Goal: Task Accomplishment & Management: Use online tool/utility

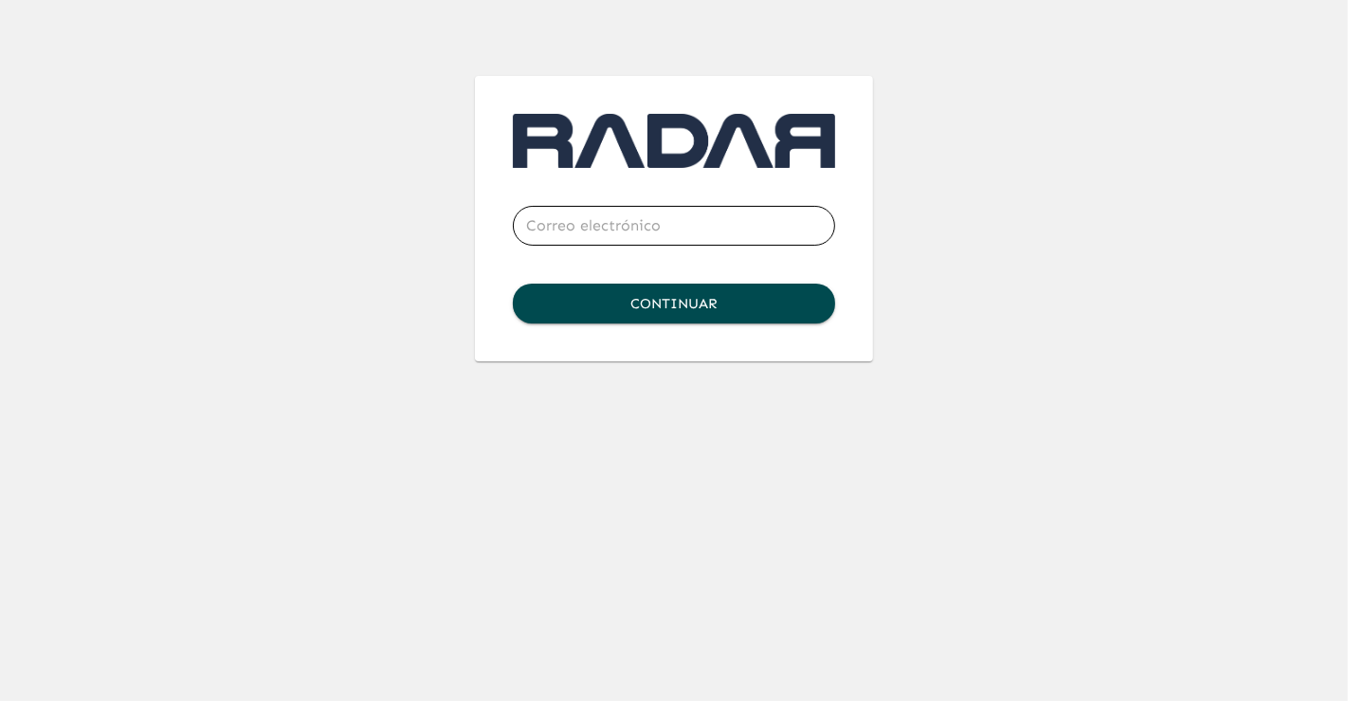
click at [607, 210] on input "email" at bounding box center [674, 225] width 322 height 53
type input "[PERSON_NAME][EMAIL_ADDRESS][PERSON_NAME][DOMAIN_NAME]"
click at [688, 298] on button "Continuar" at bounding box center [674, 303] width 322 height 40
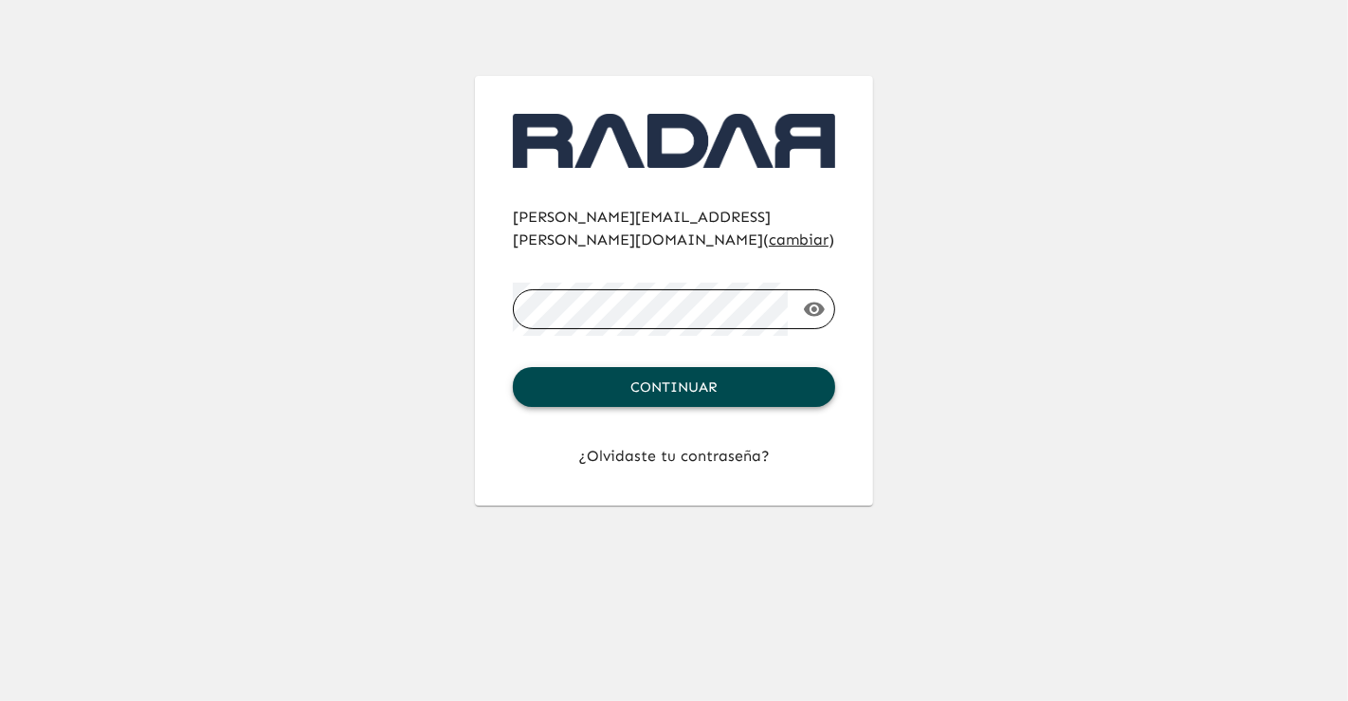
click at [722, 367] on button "Continuar" at bounding box center [674, 387] width 322 height 40
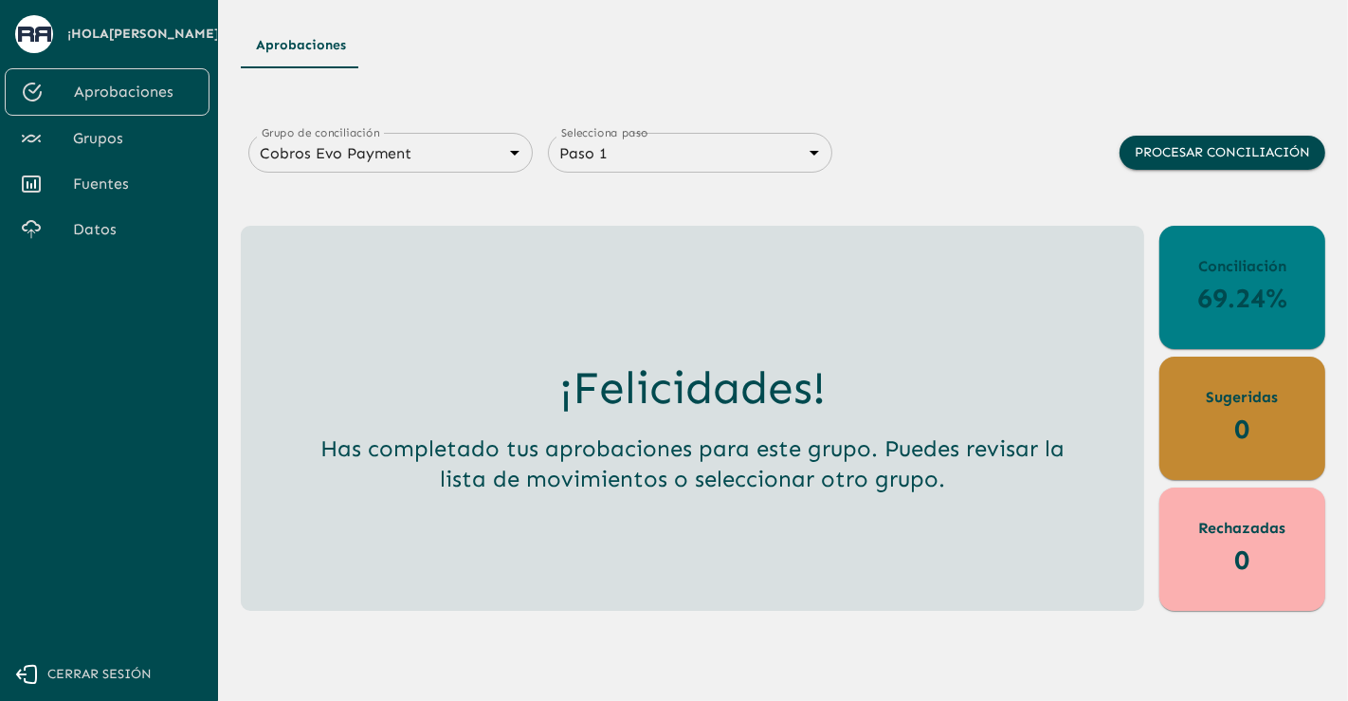
click at [82, 245] on link "Datos" at bounding box center [107, 230] width 205 height 46
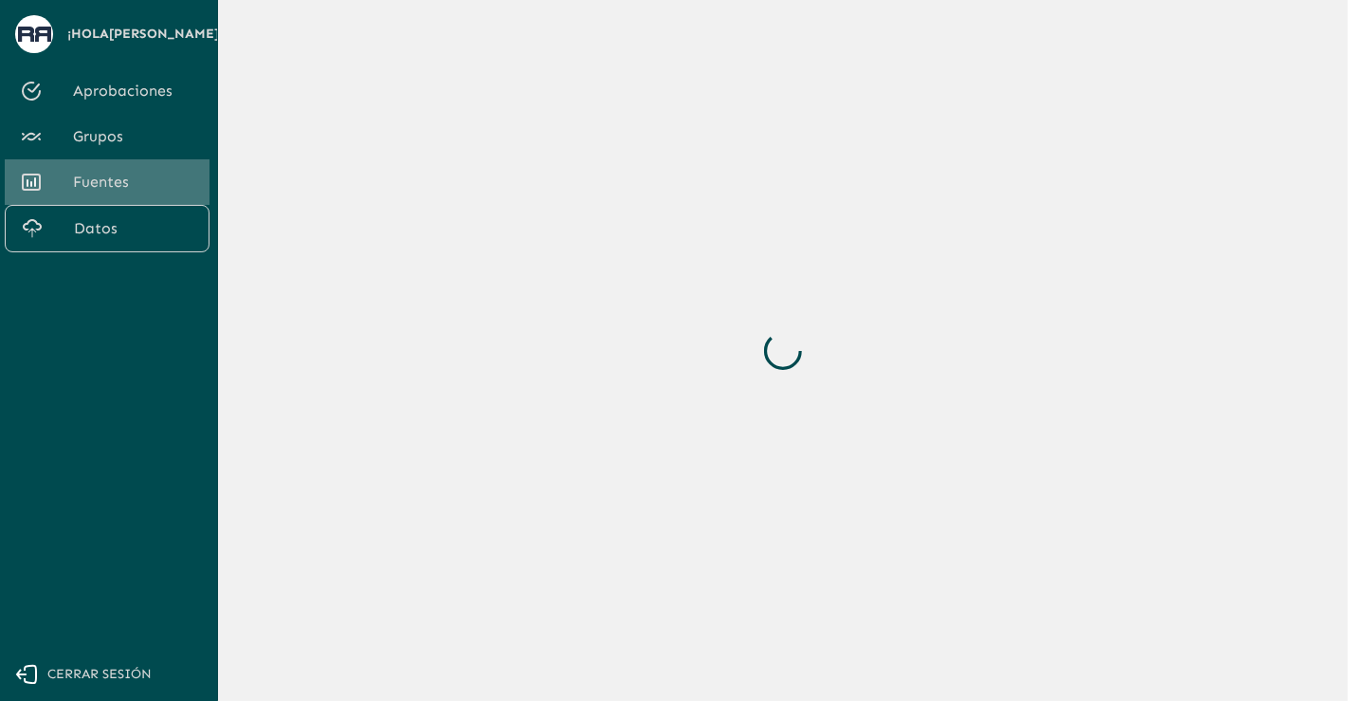
click at [113, 193] on span "Fuentes" at bounding box center [133, 182] width 121 height 23
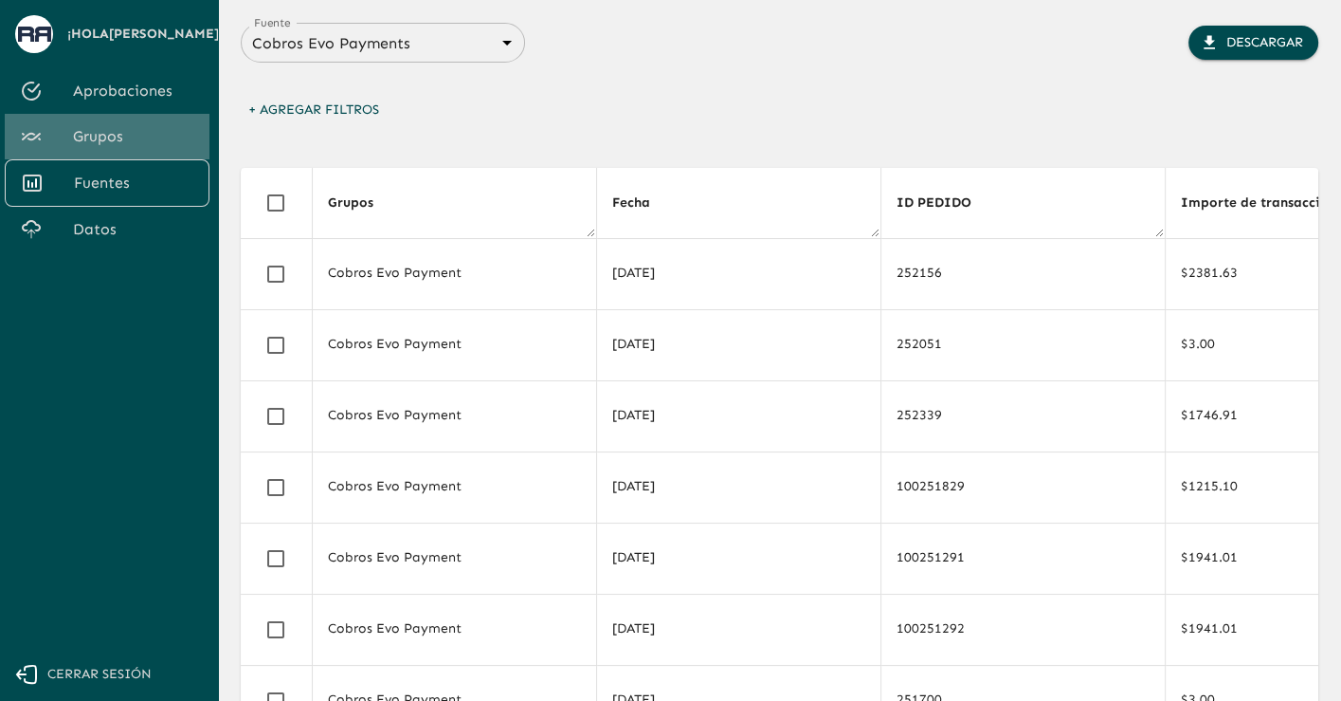
click at [117, 148] on span "Grupos" at bounding box center [133, 136] width 121 height 23
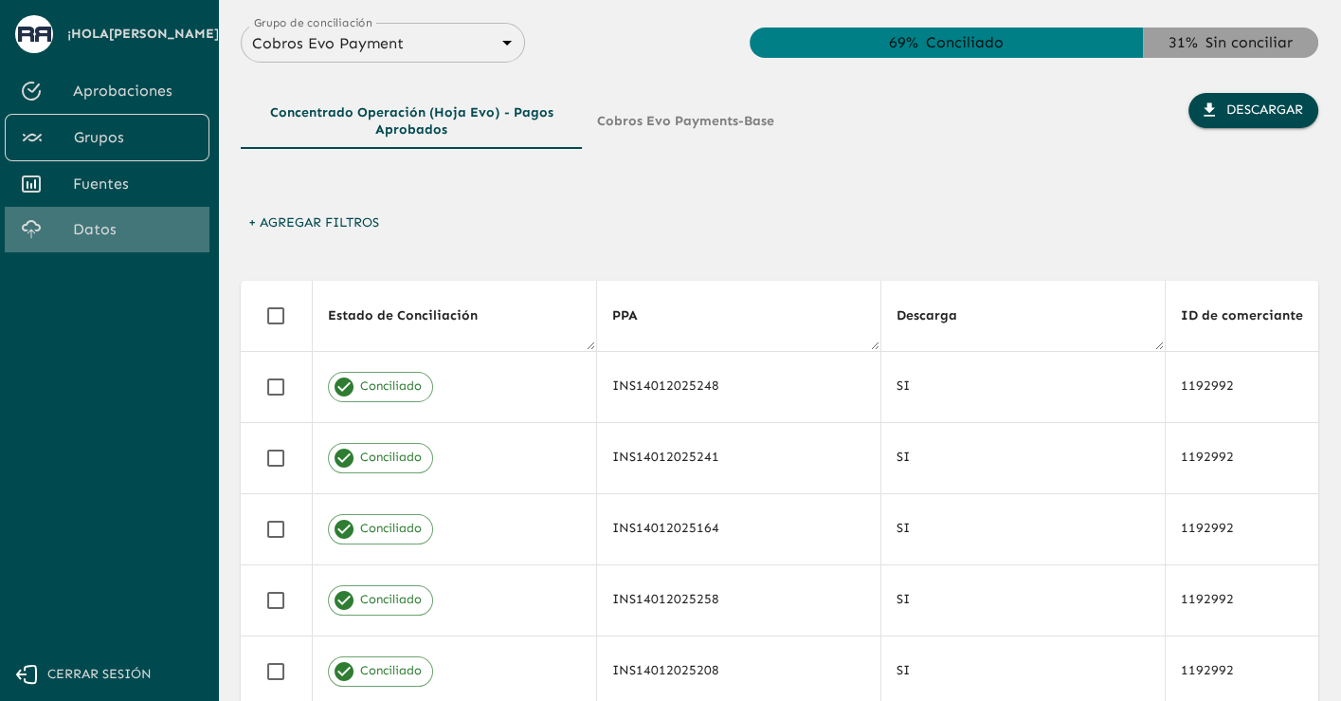
click at [82, 241] on span "Datos" at bounding box center [133, 229] width 121 height 23
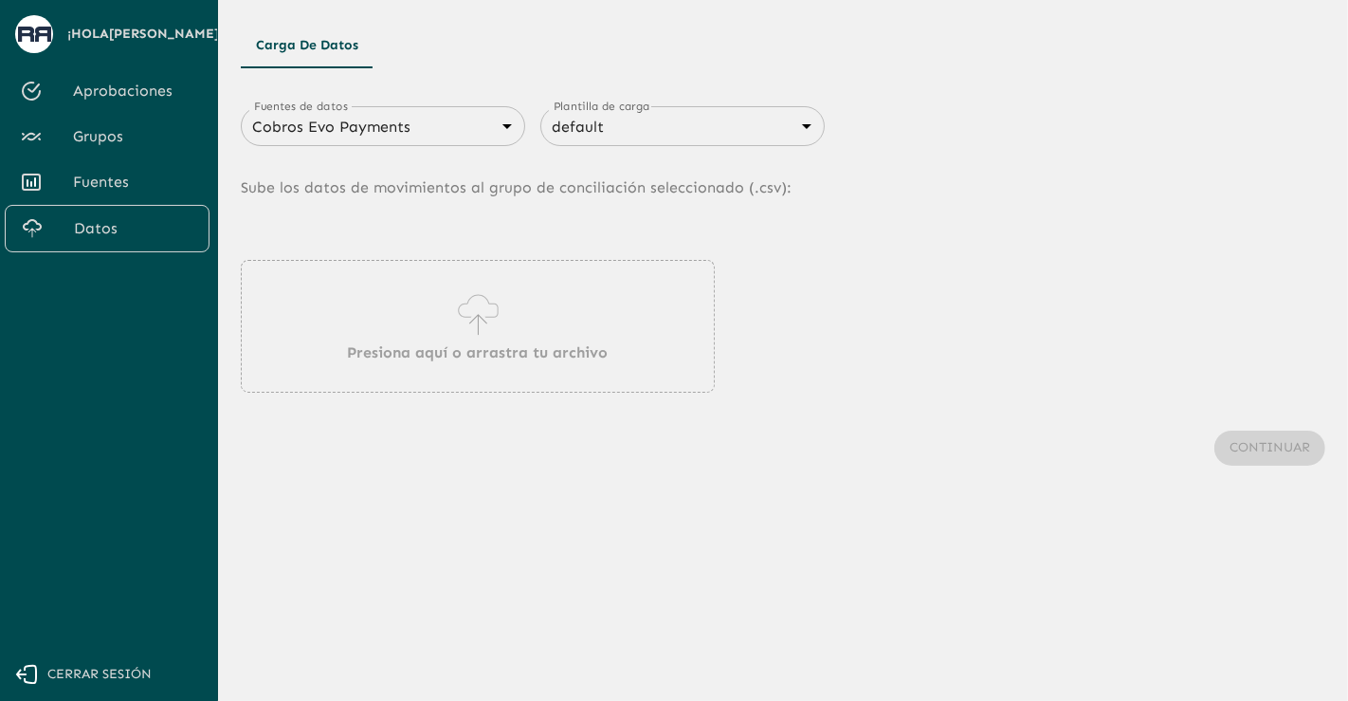
click at [452, 301] on icon at bounding box center [478, 314] width 54 height 53
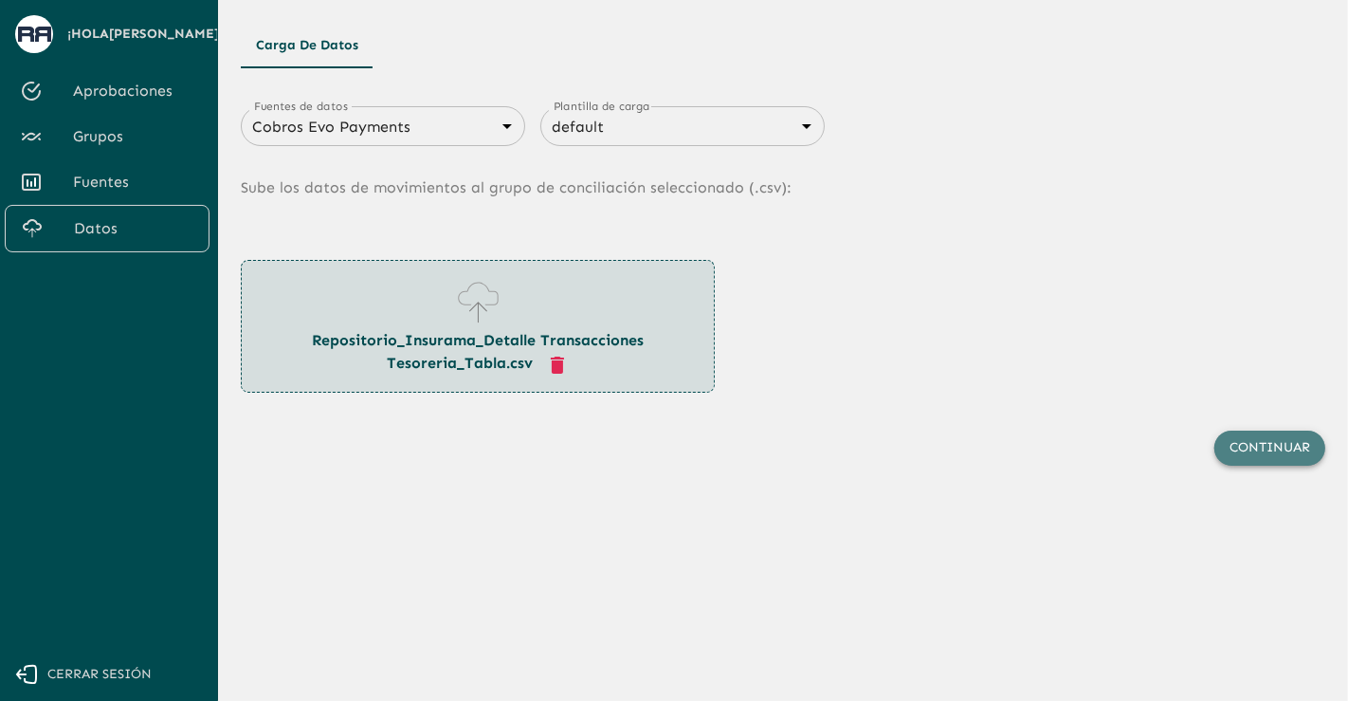
click at [1224, 437] on button "Continuar" at bounding box center [1269, 447] width 111 height 35
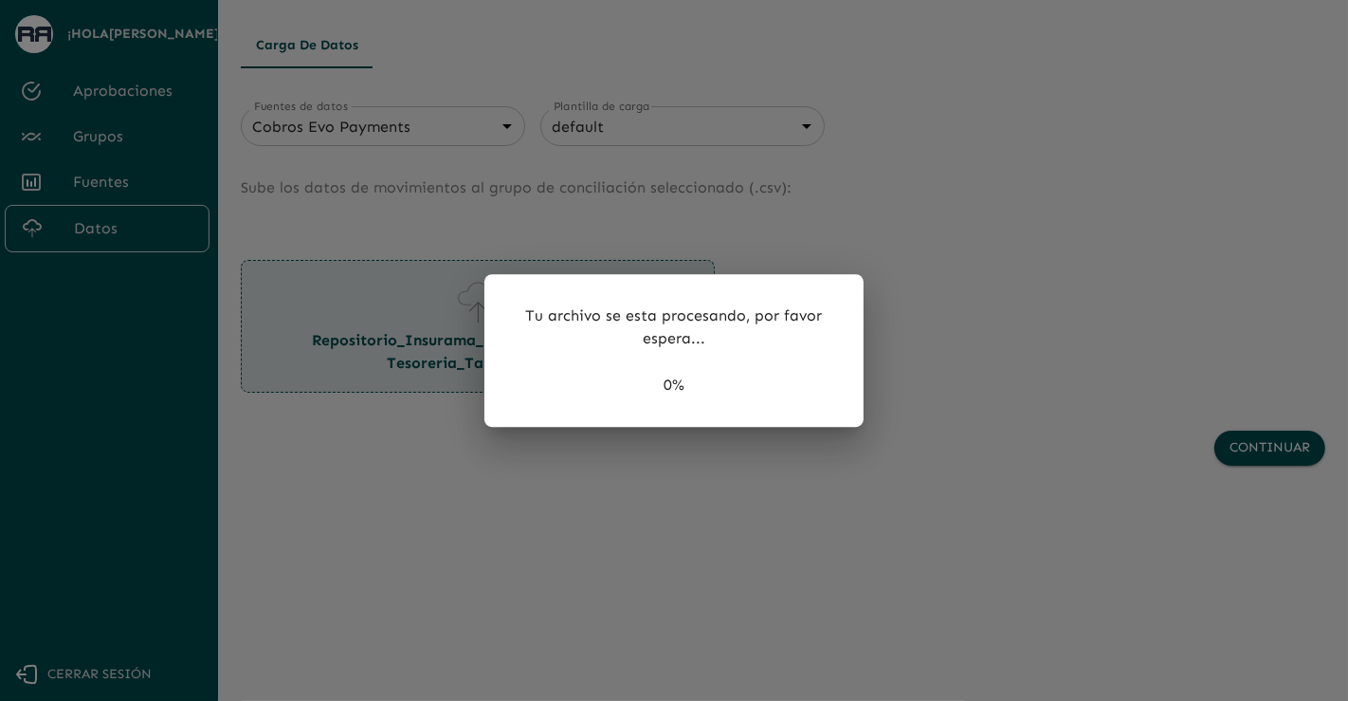
click at [1185, 433] on div at bounding box center [674, 350] width 1348 height 701
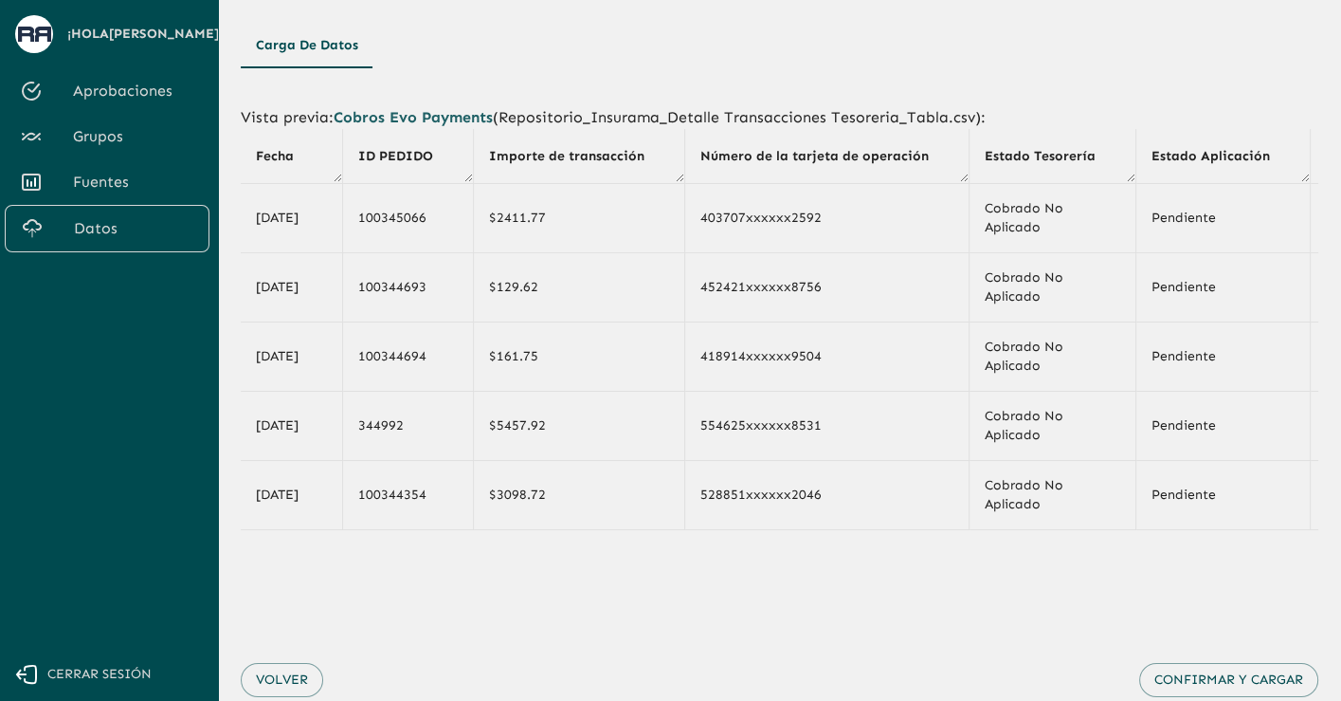
scroll to position [62, 0]
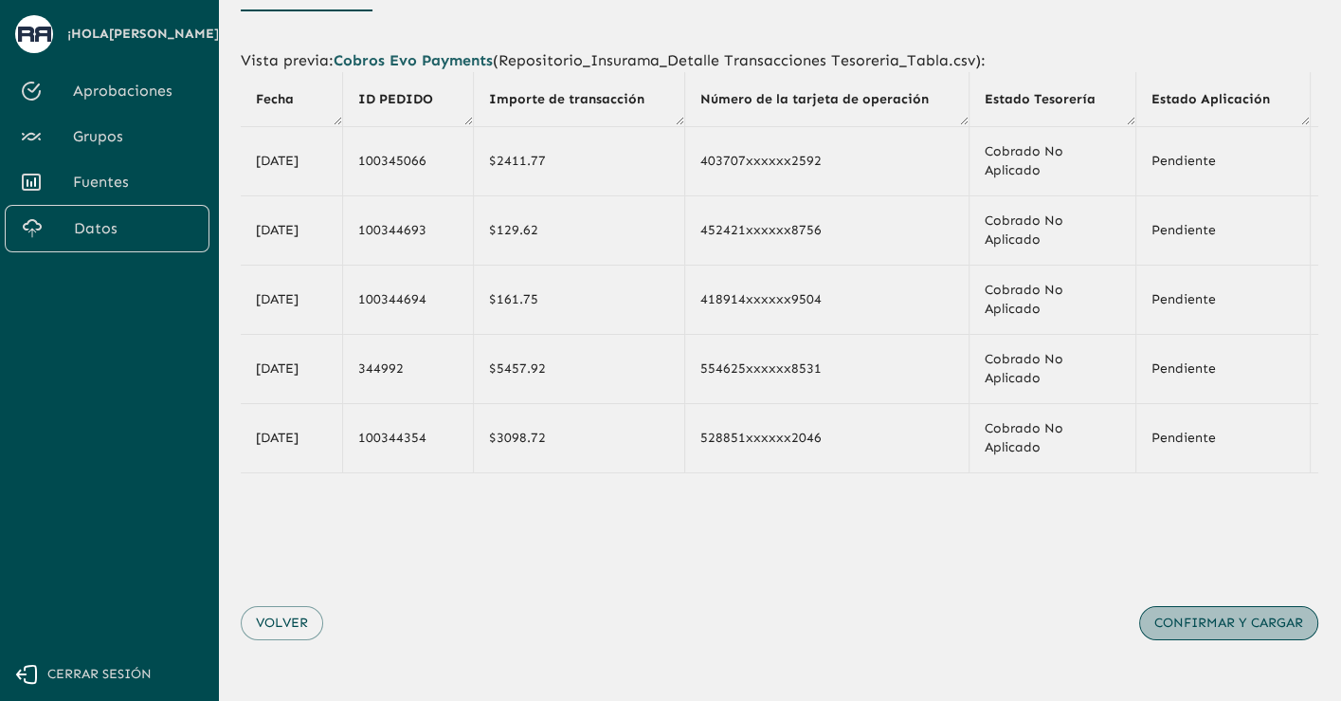
click at [1233, 624] on button "Confirmar y cargar" at bounding box center [1228, 623] width 179 height 35
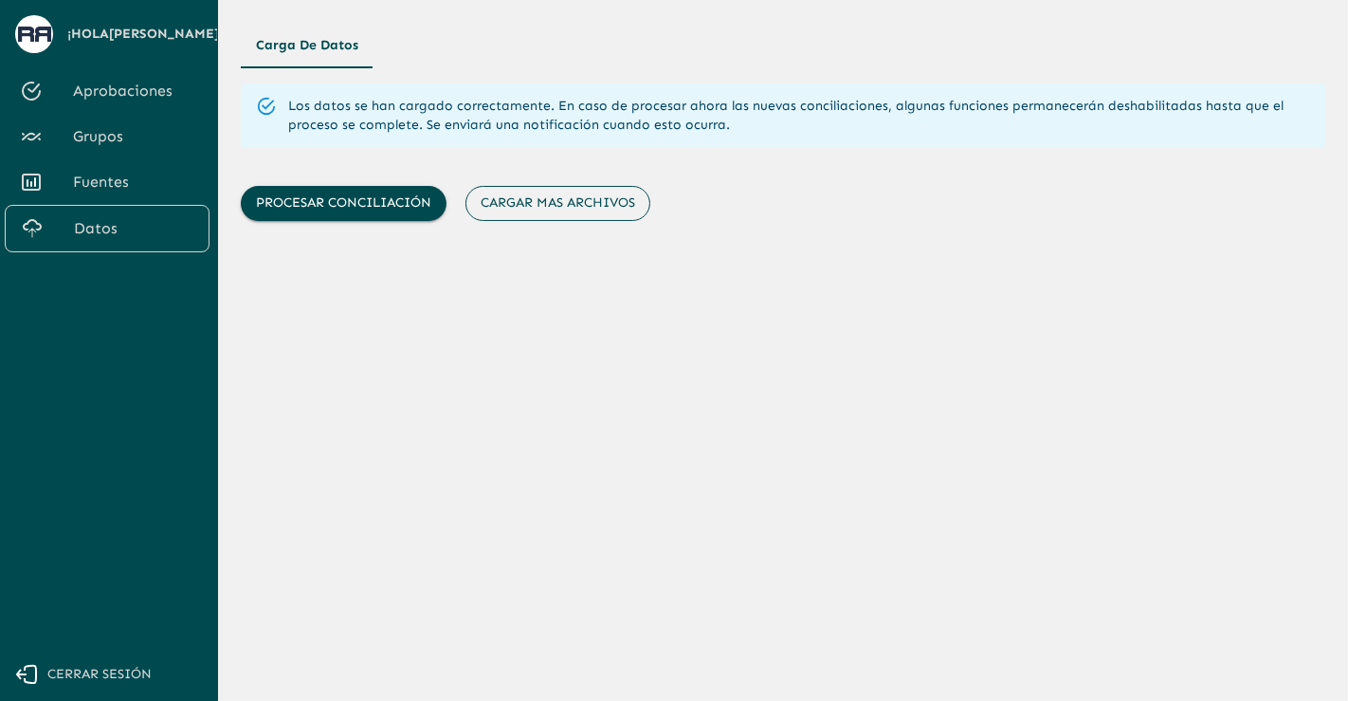
click at [556, 210] on button "Cargar mas archivos" at bounding box center [557, 203] width 185 height 35
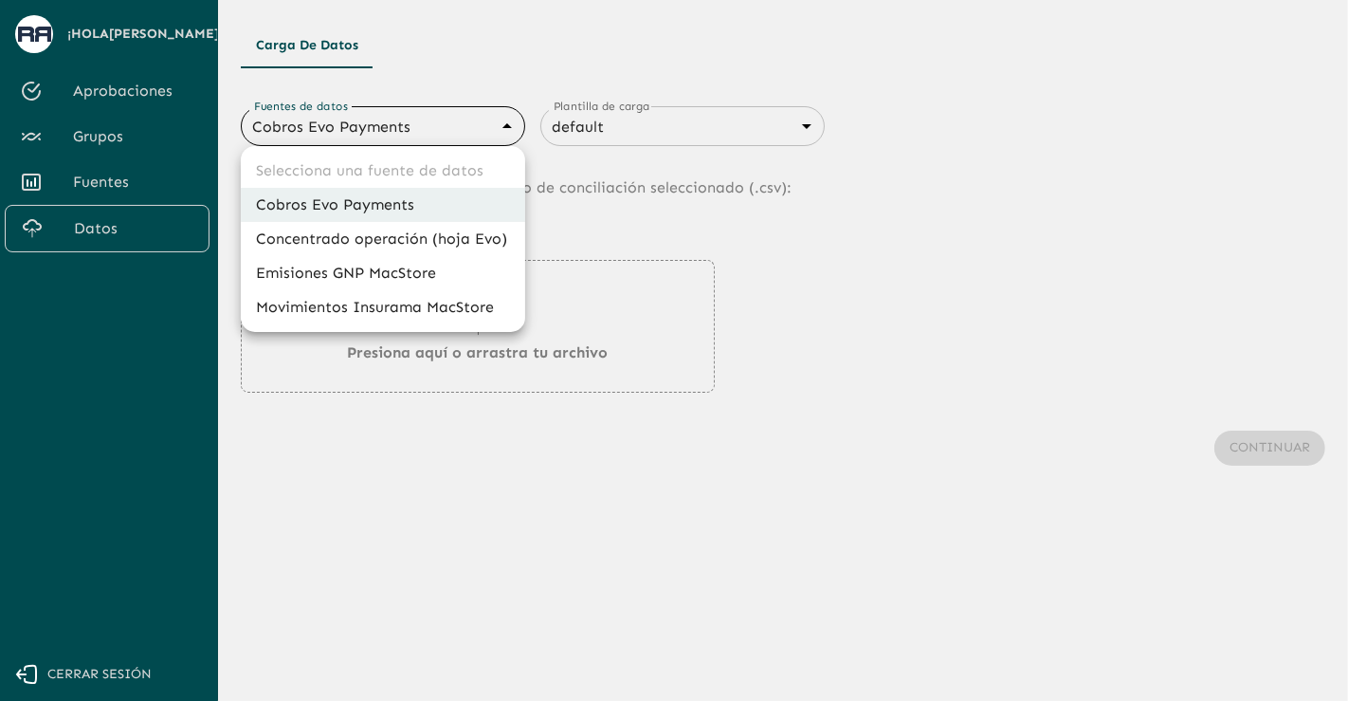
click at [457, 127] on body "Se están procesando los movimientos. Algunas acciones permanecerán deshabilitad…" at bounding box center [674, 350] width 1348 height 701
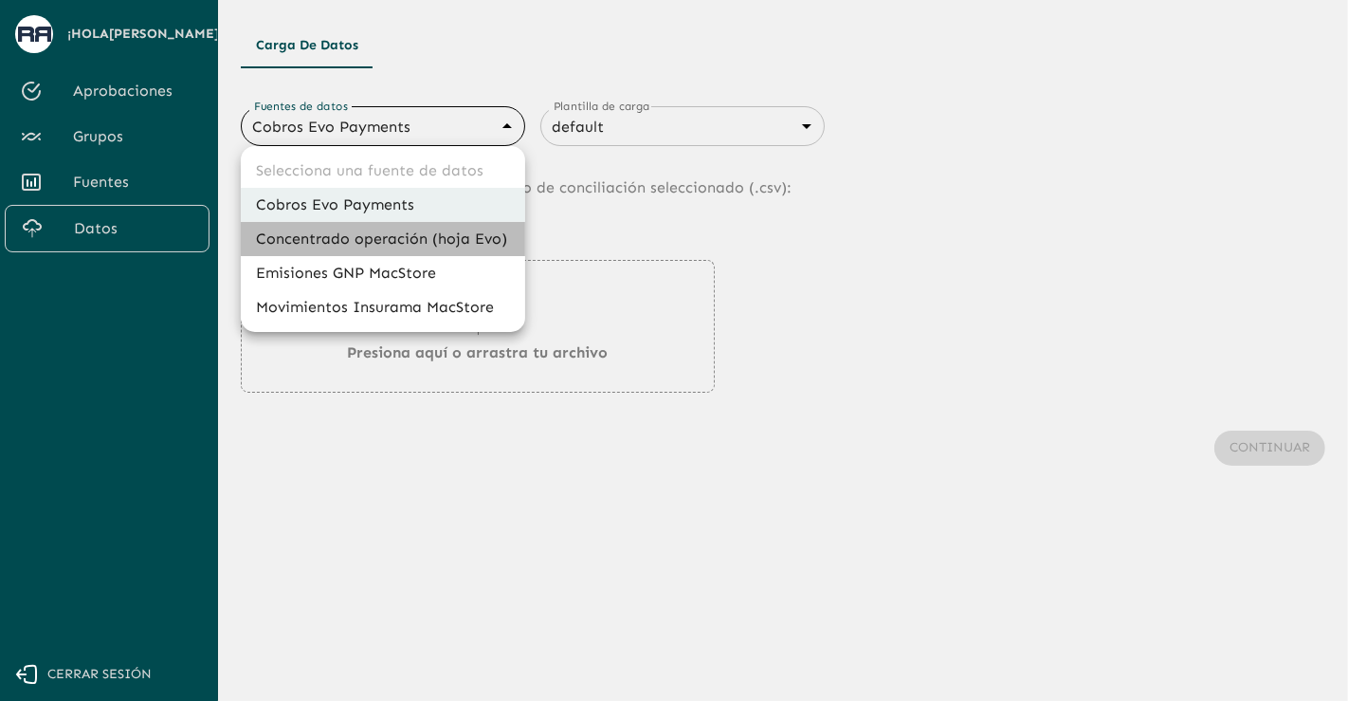
click at [417, 229] on li "Concentrado operación (hoja Evo)" at bounding box center [383, 239] width 284 height 34
type input "66a28f58e6a723c95561de69"
type input "6840c634076cd658d08ce817"
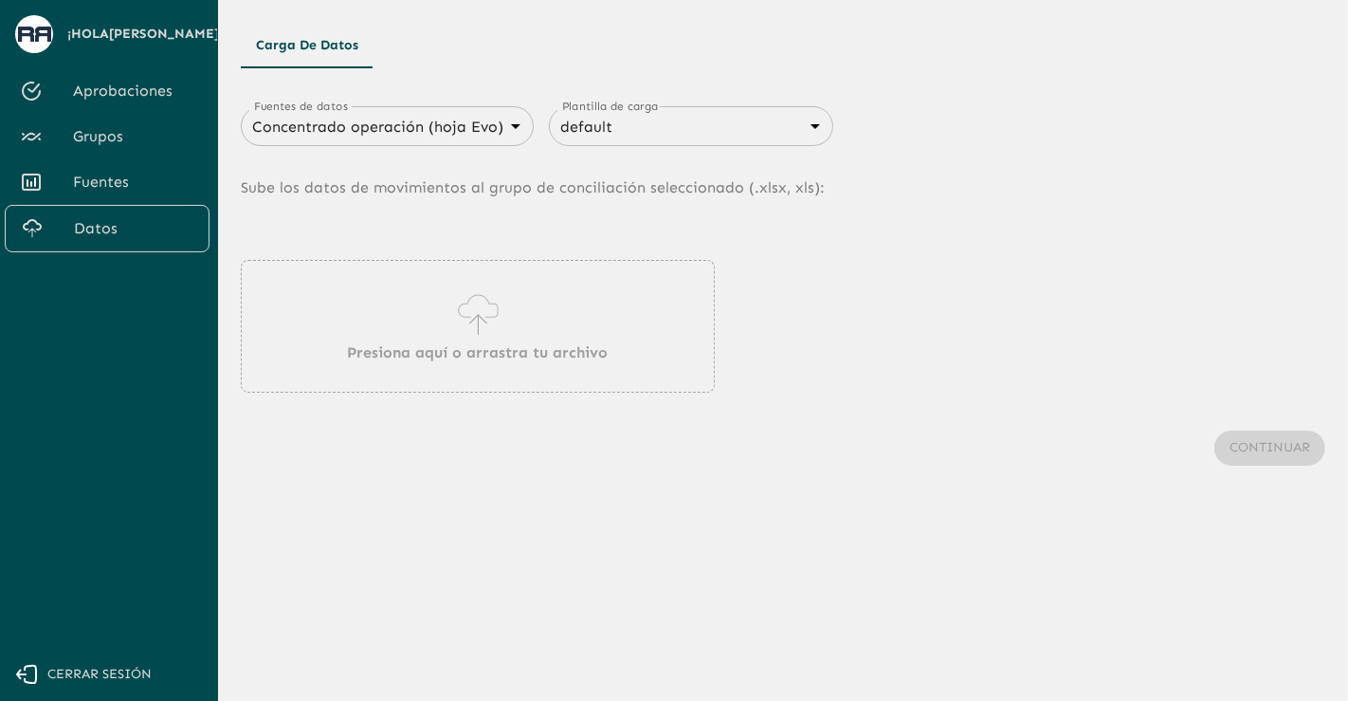
click at [574, 285] on div "Presiona aquí o arrastra tu archivo" at bounding box center [478, 326] width 474 height 133
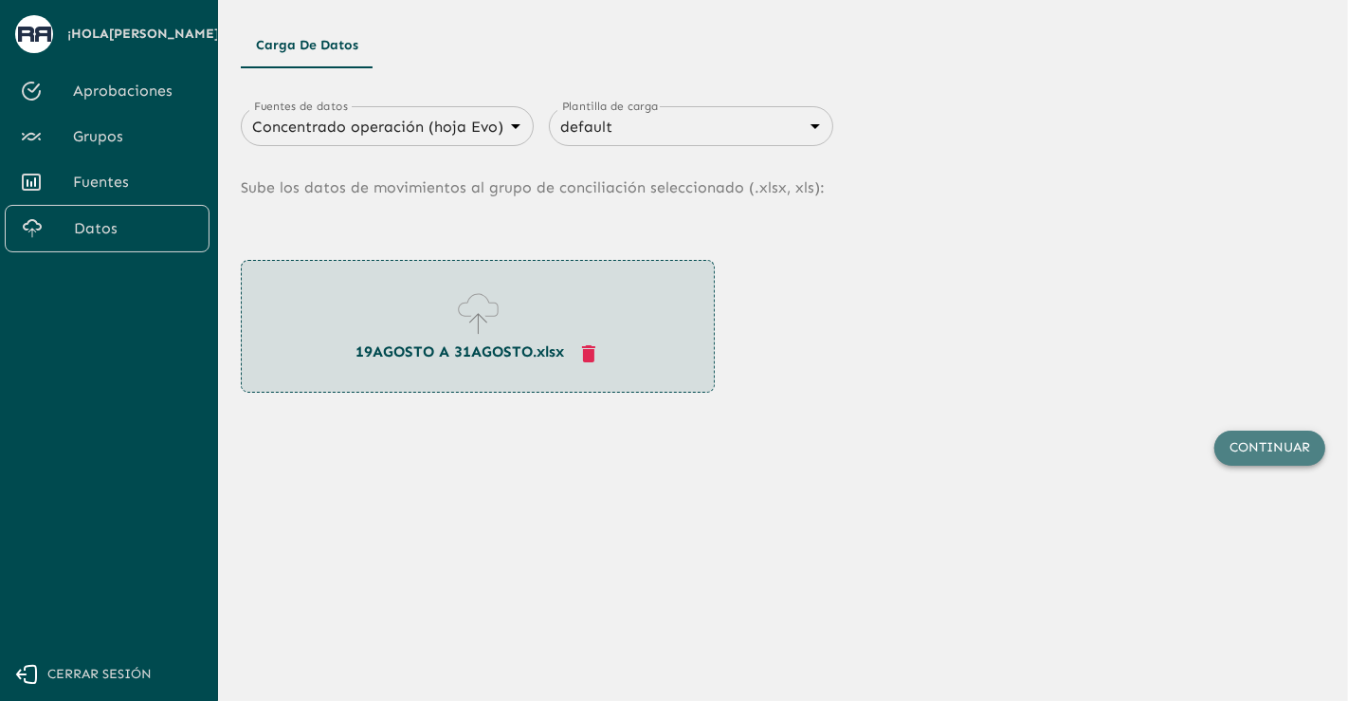
click at [1267, 455] on button "Continuar" at bounding box center [1269, 447] width 111 height 35
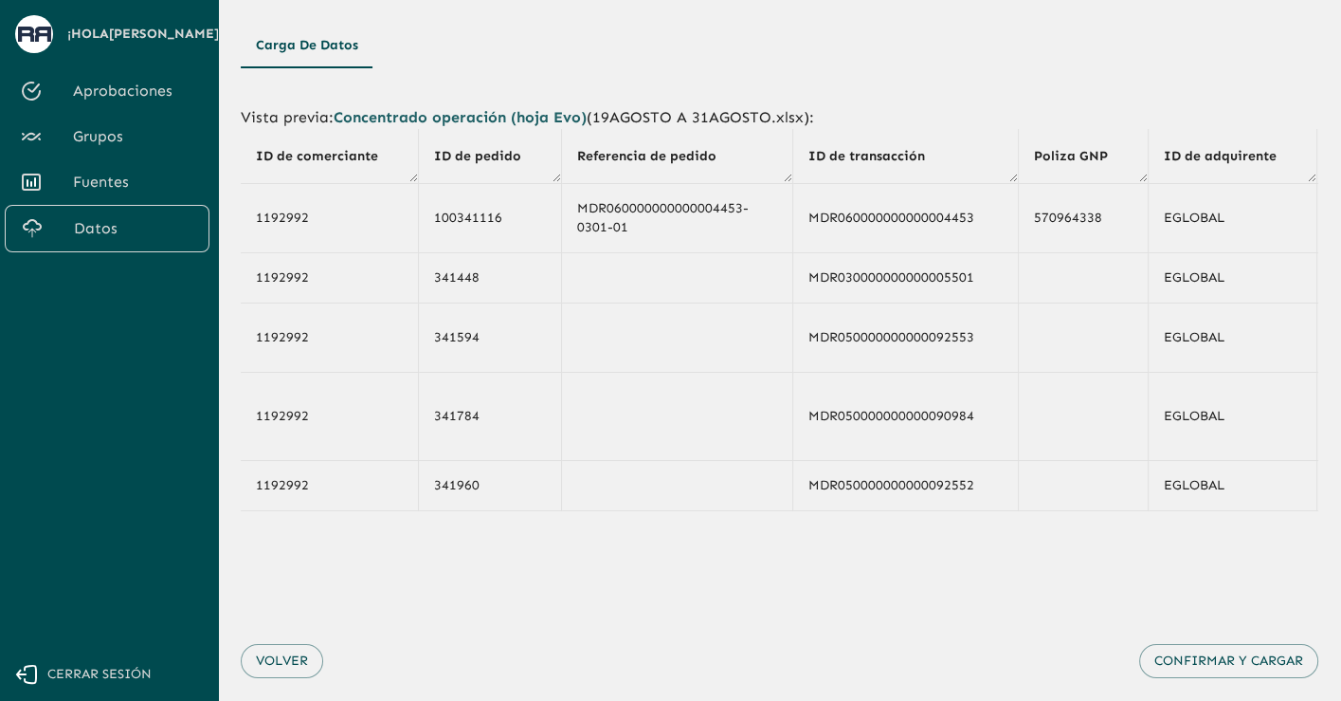
scroll to position [62, 0]
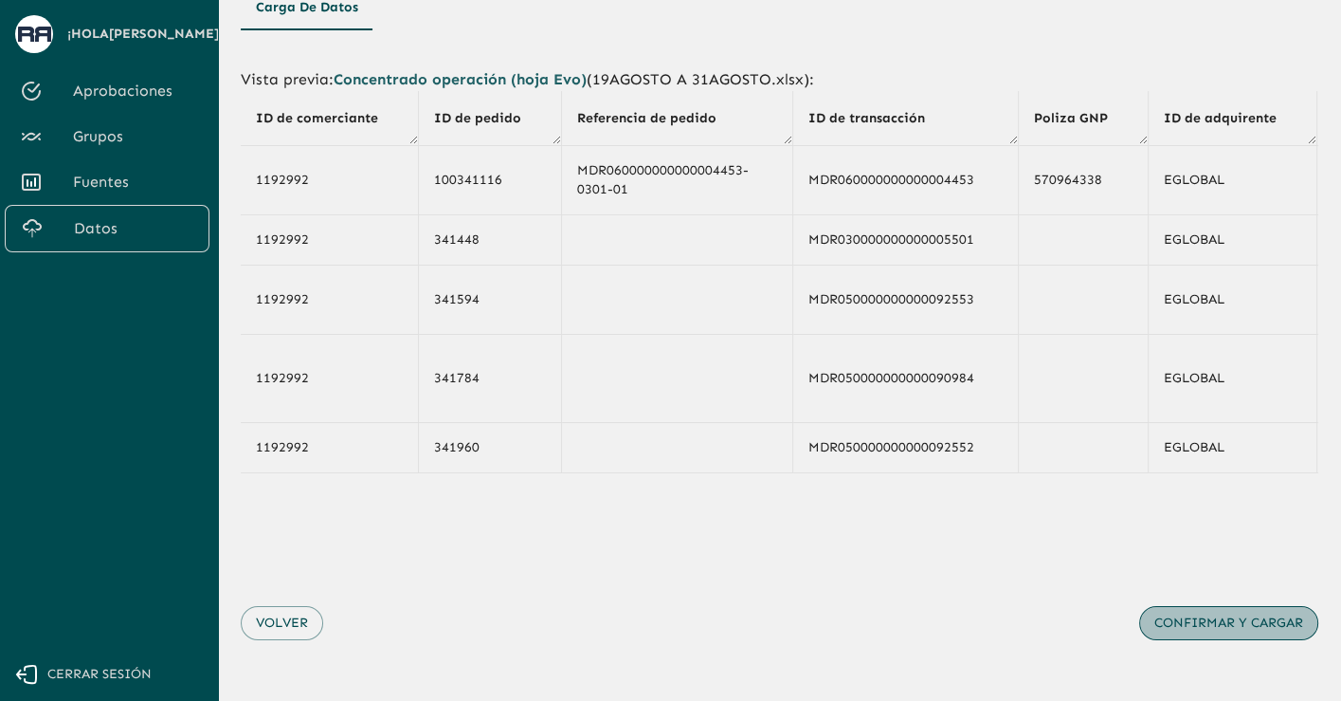
click at [1201, 619] on button "Confirmar y cargar" at bounding box center [1228, 623] width 179 height 35
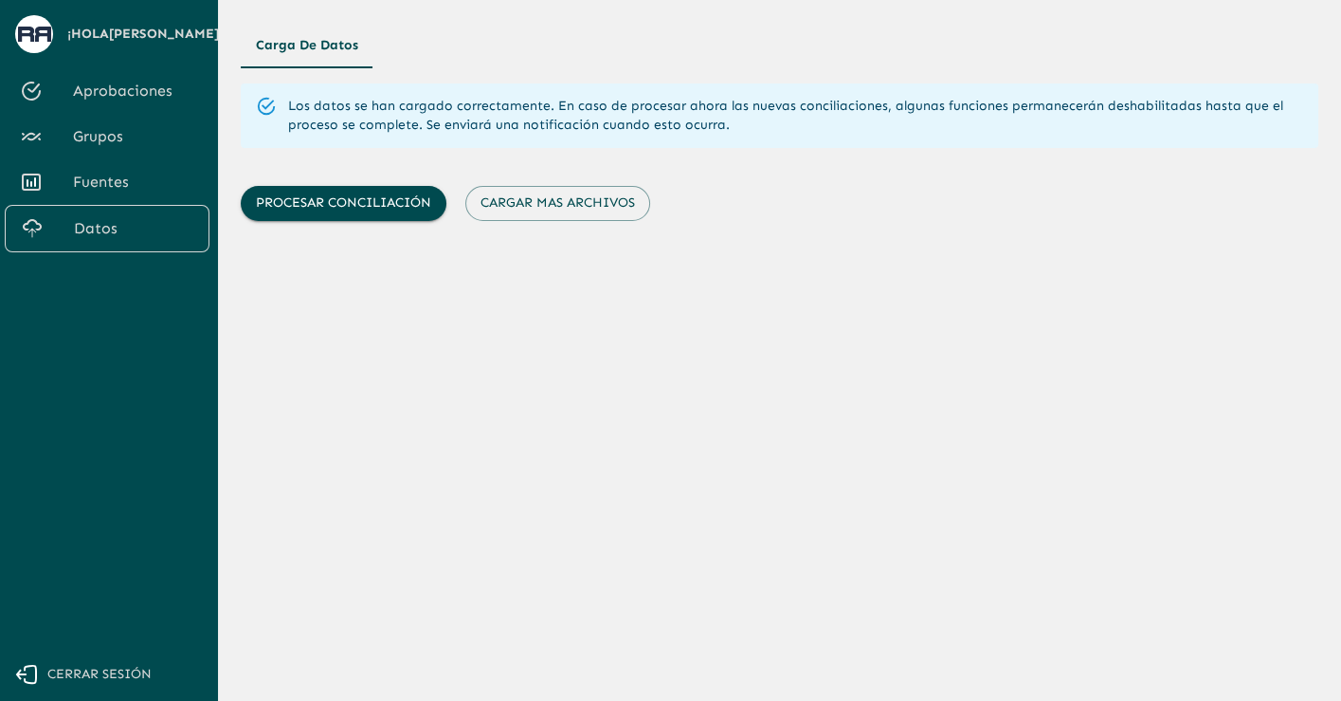
scroll to position [0, 0]
click at [404, 212] on button "Procesar conciliación" at bounding box center [344, 203] width 206 height 35
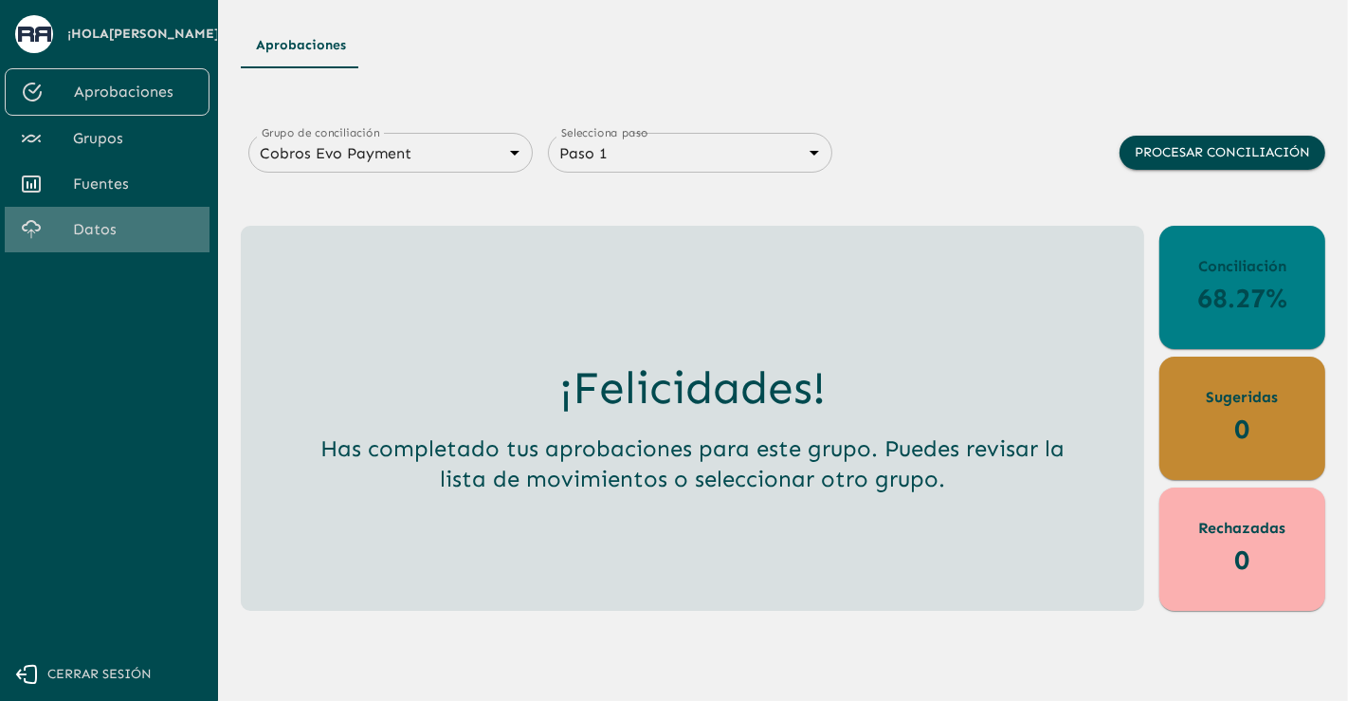
click at [130, 247] on link "Datos" at bounding box center [107, 230] width 205 height 46
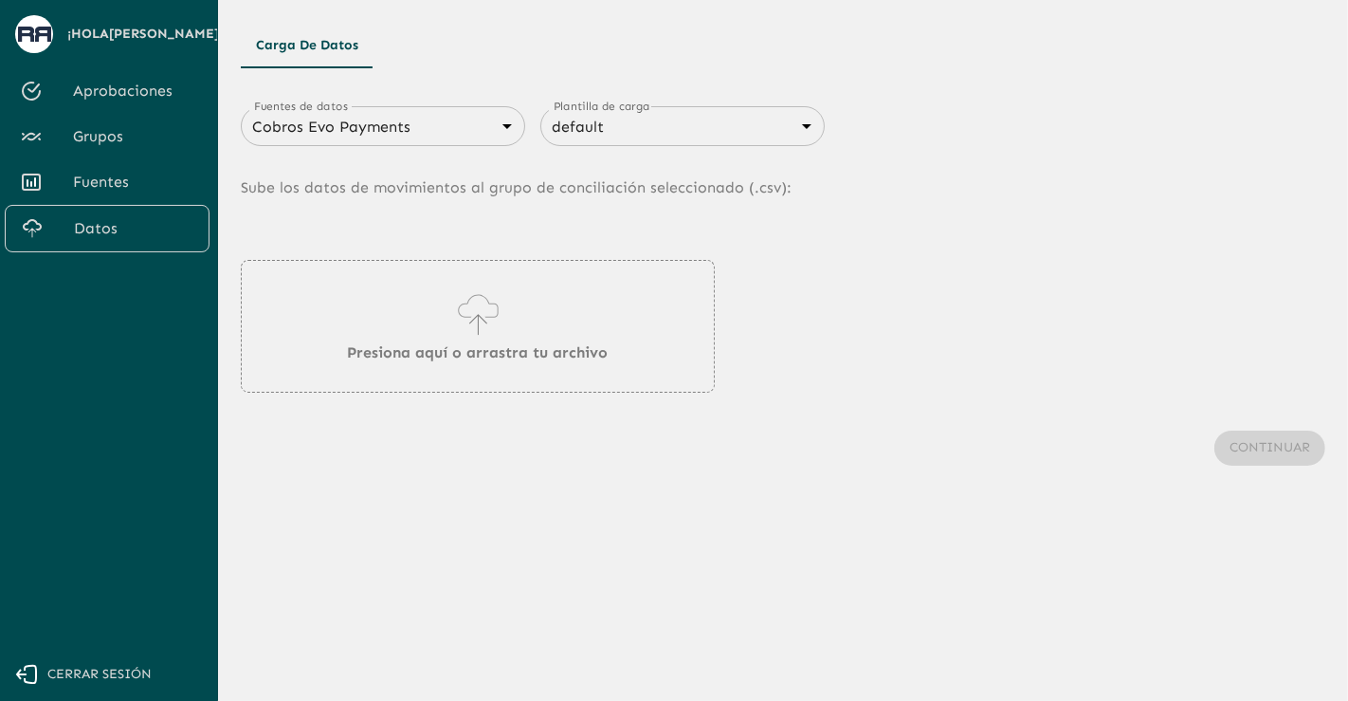
click at [119, 193] on span "Fuentes" at bounding box center [133, 182] width 121 height 23
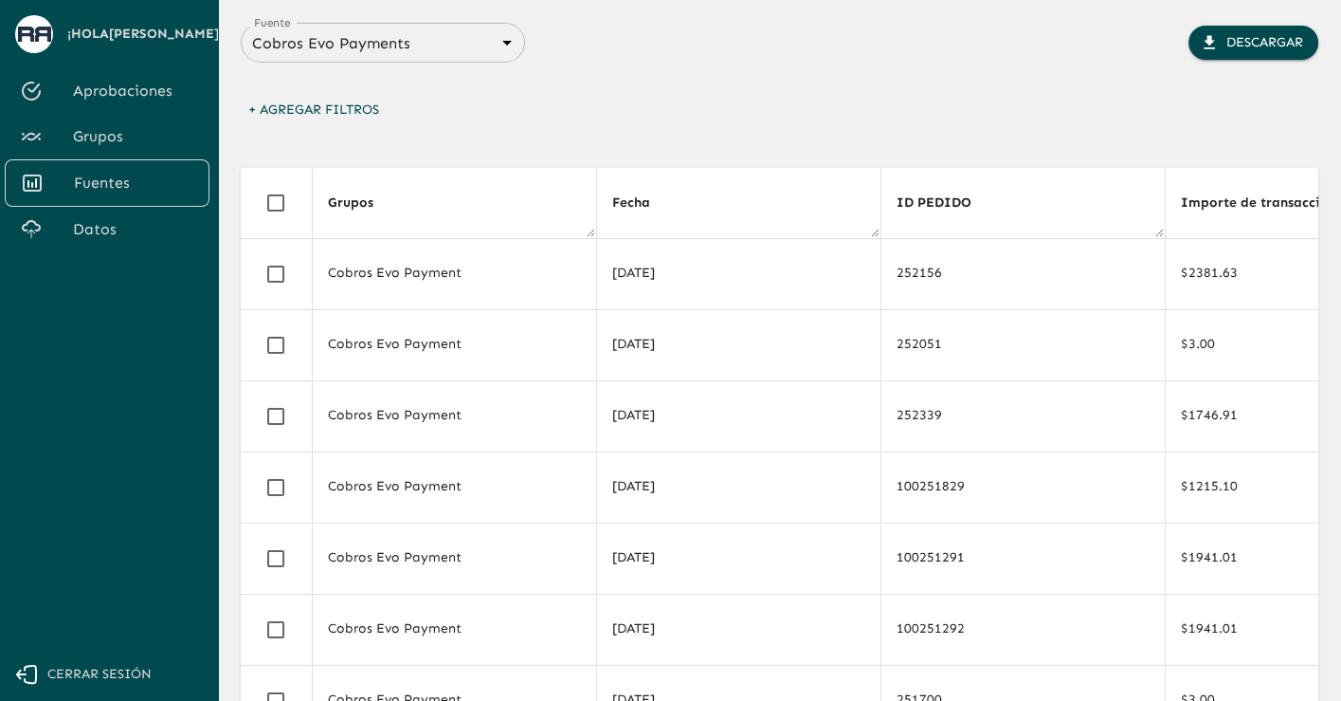
click at [113, 148] on span "Grupos" at bounding box center [133, 136] width 121 height 23
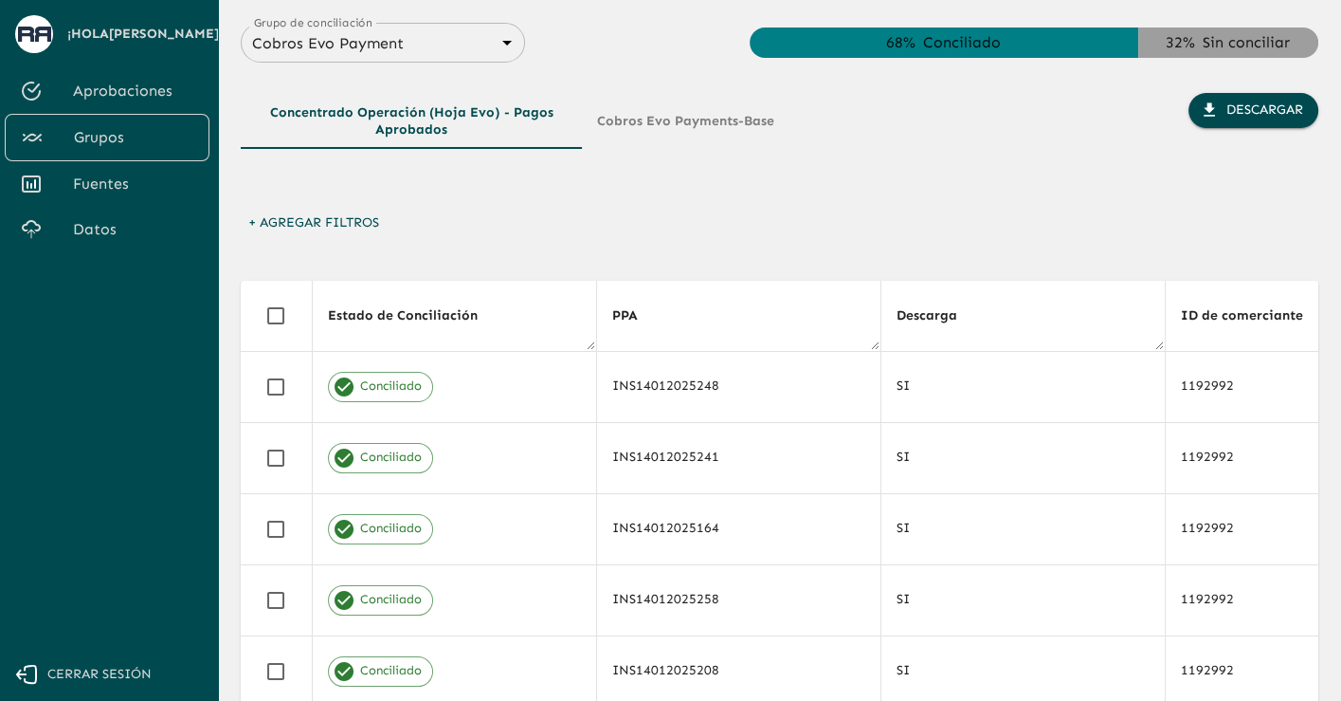
click at [705, 122] on button "Cobros Evo Payments-Base" at bounding box center [686, 121] width 208 height 56
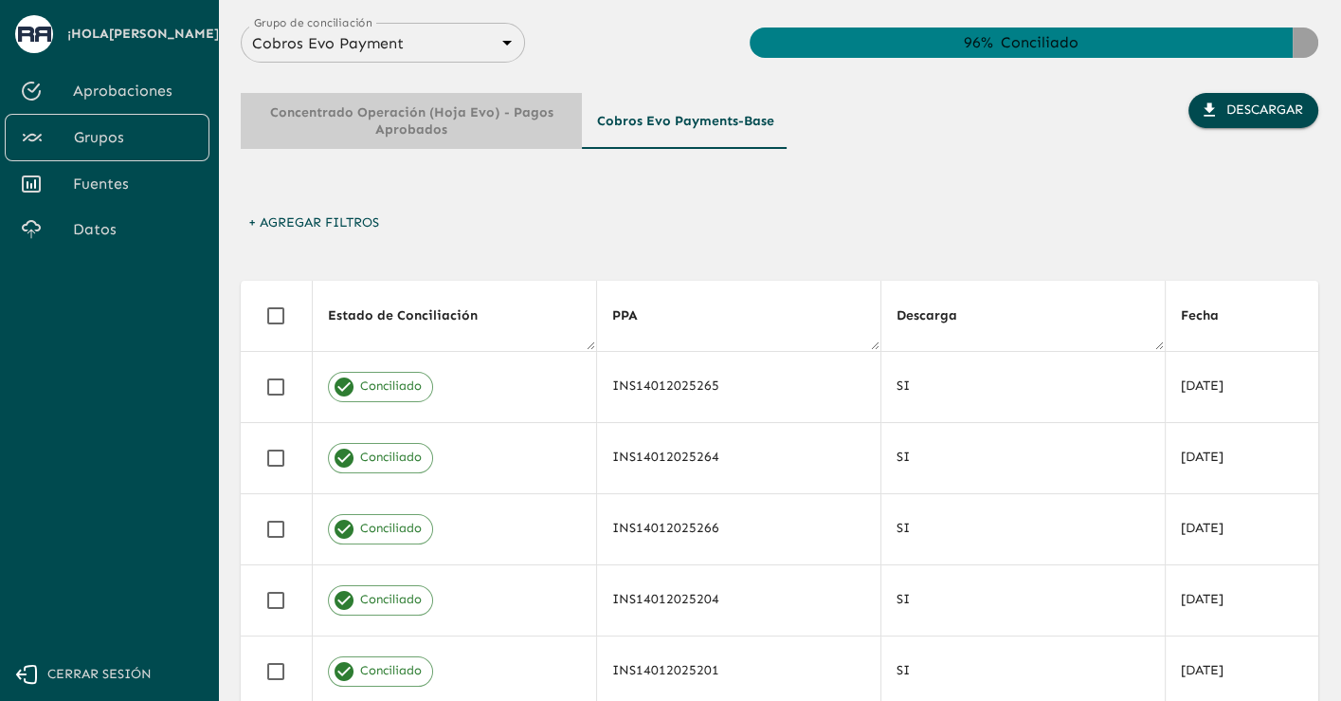
click at [475, 120] on button "Concentrado operación (hoja Evo) - Pagos Aprobados" at bounding box center [411, 121] width 341 height 56
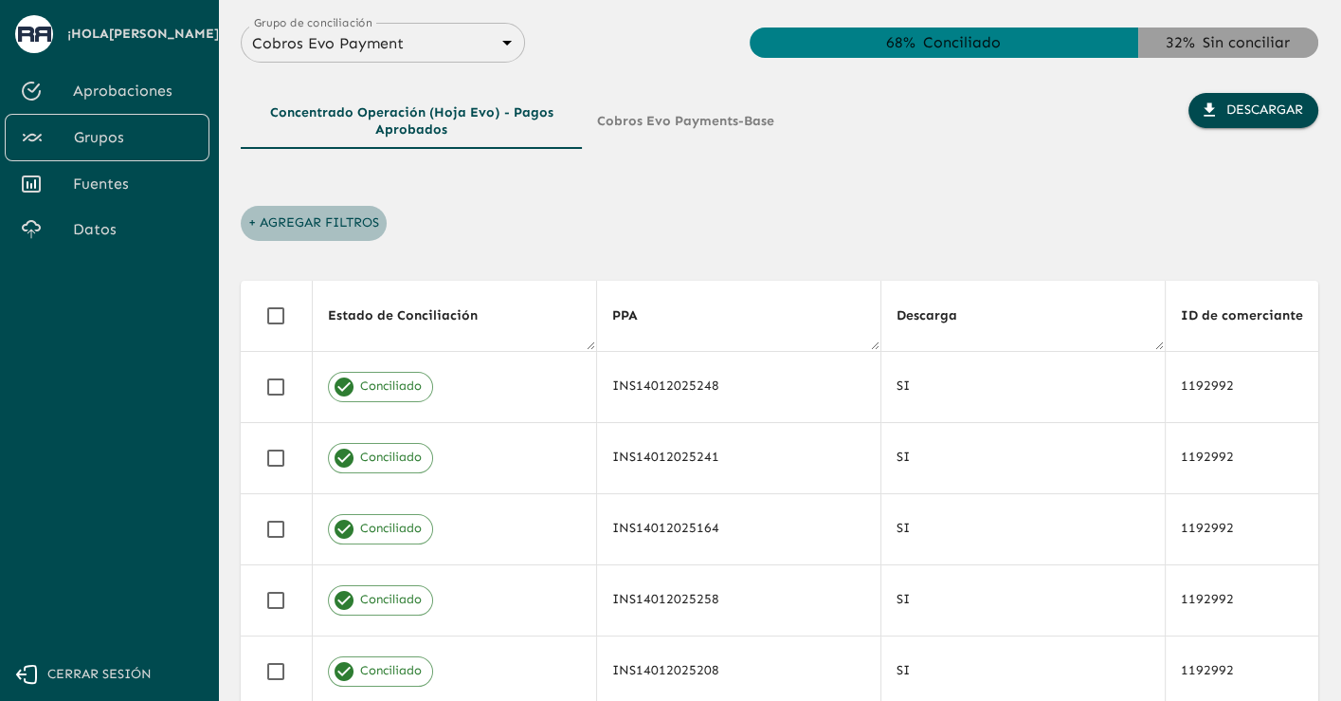
click at [314, 218] on button "+ Agregar Filtros" at bounding box center [314, 223] width 146 height 35
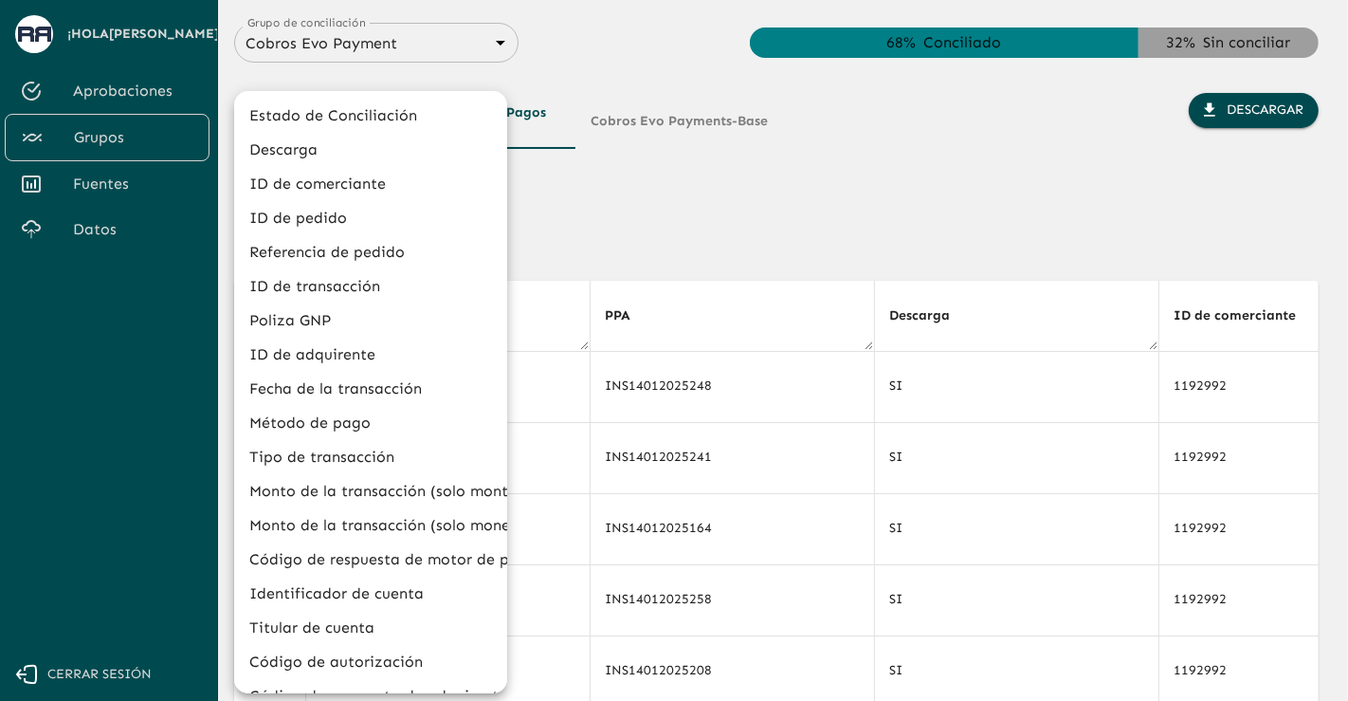
click at [314, 152] on li "Descarga" at bounding box center [370, 150] width 273 height 34
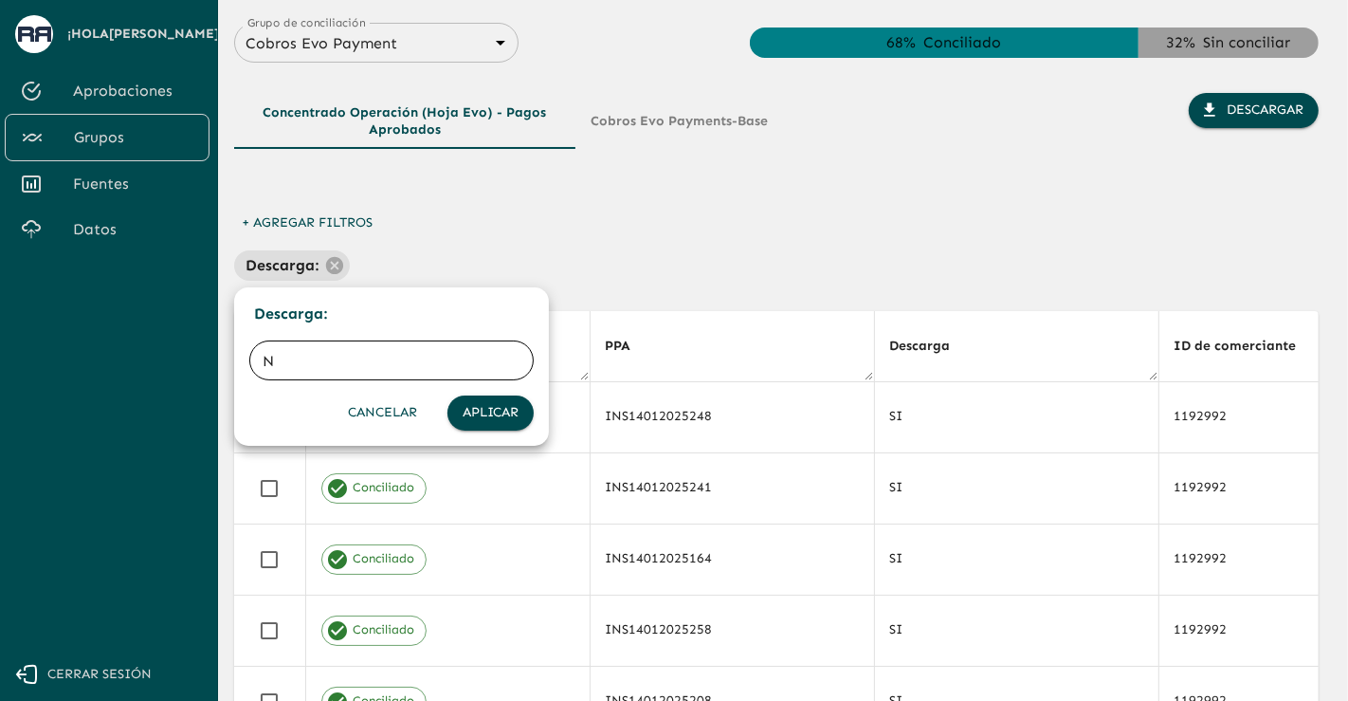
type input "NO"
click at [464, 412] on button "Aplicar" at bounding box center [490, 412] width 86 height 35
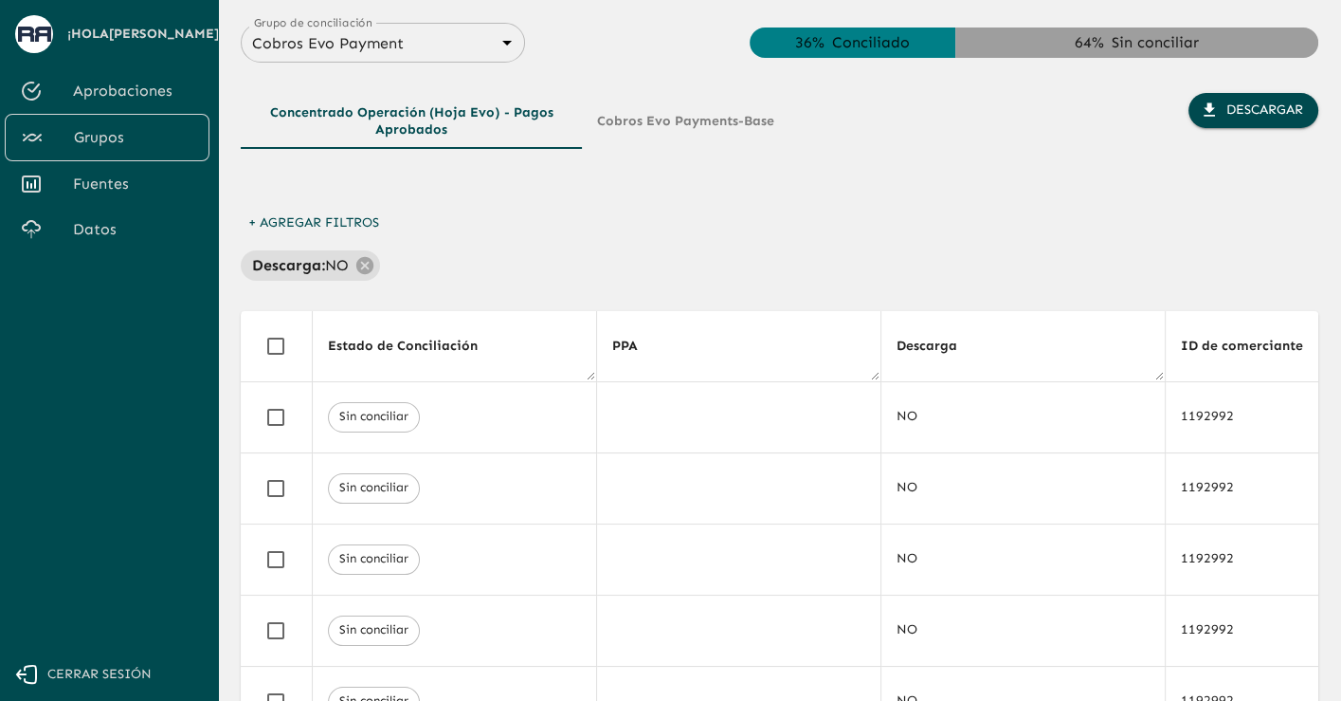
click at [279, 223] on button "+ Agregar Filtros" at bounding box center [314, 223] width 146 height 35
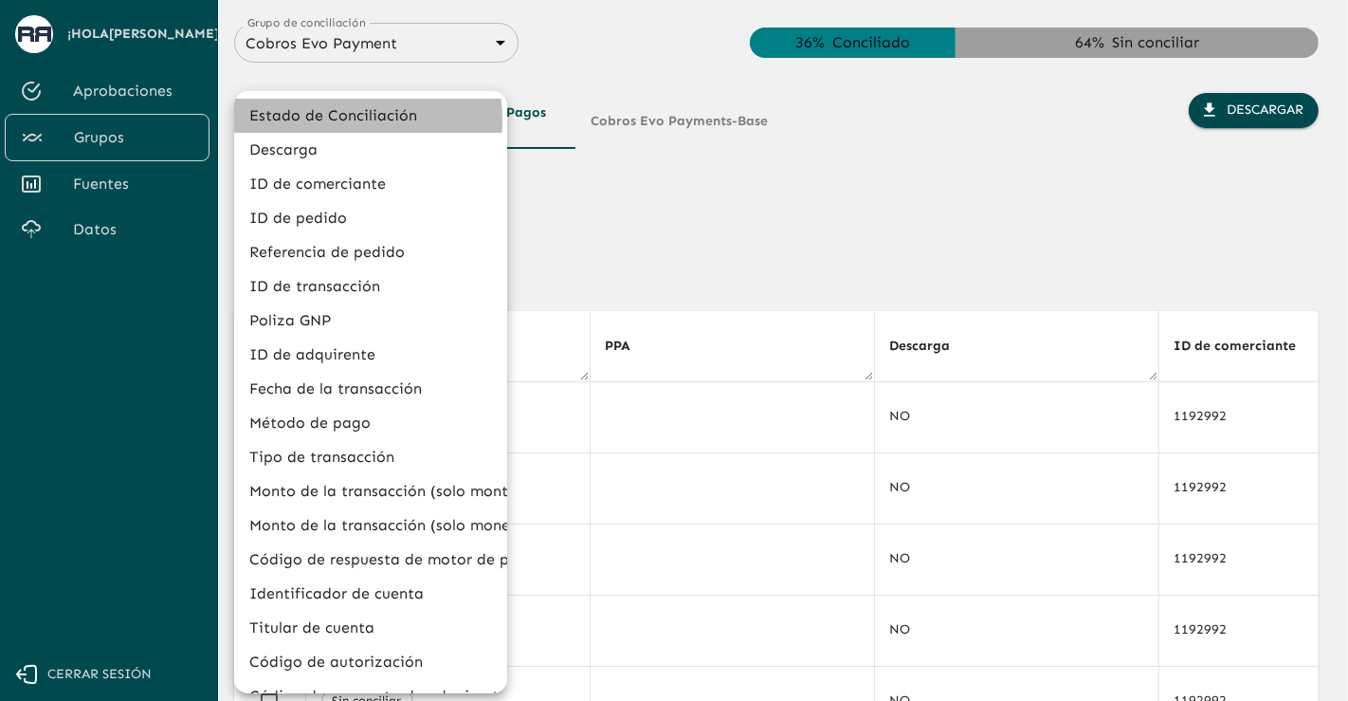
click at [314, 120] on li "Estado de Conciliación" at bounding box center [370, 116] width 273 height 34
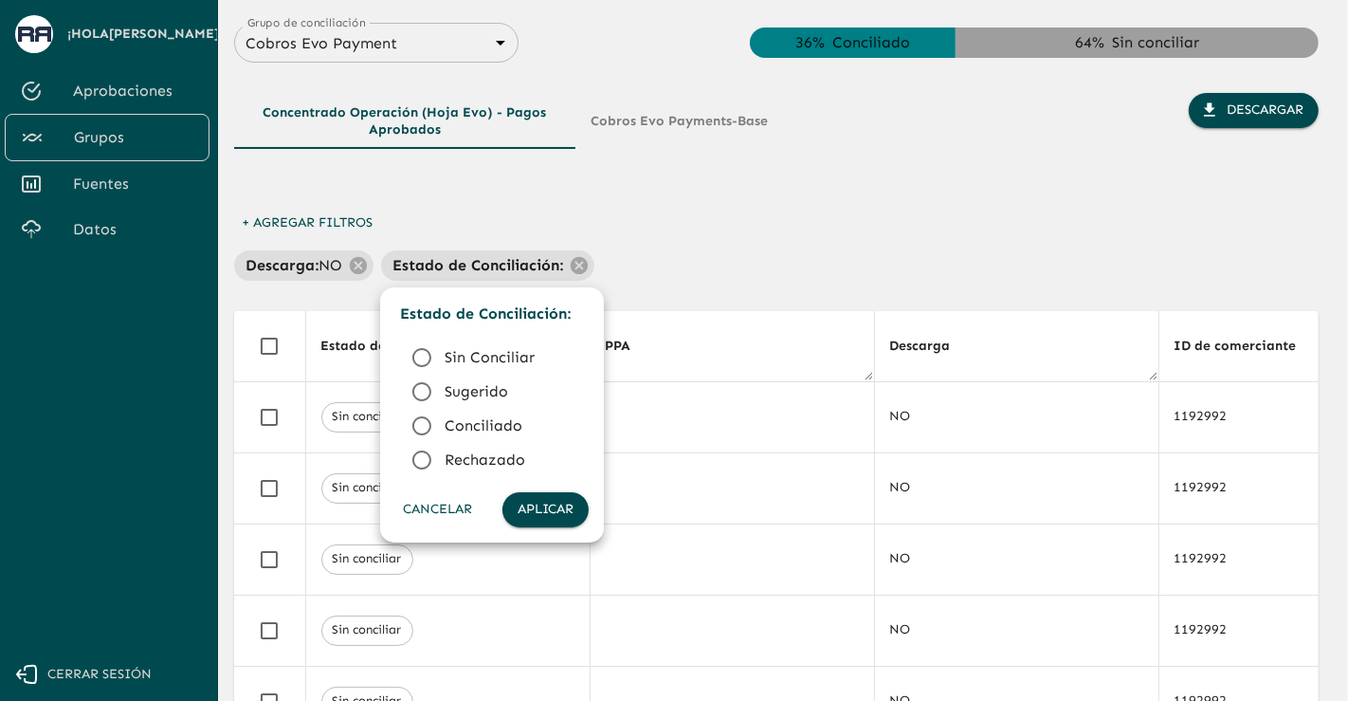
click at [454, 421] on span "Conciliado" at bounding box center [509, 425] width 129 height 23
click at [535, 505] on button "Aplicar" at bounding box center [545, 509] width 86 height 35
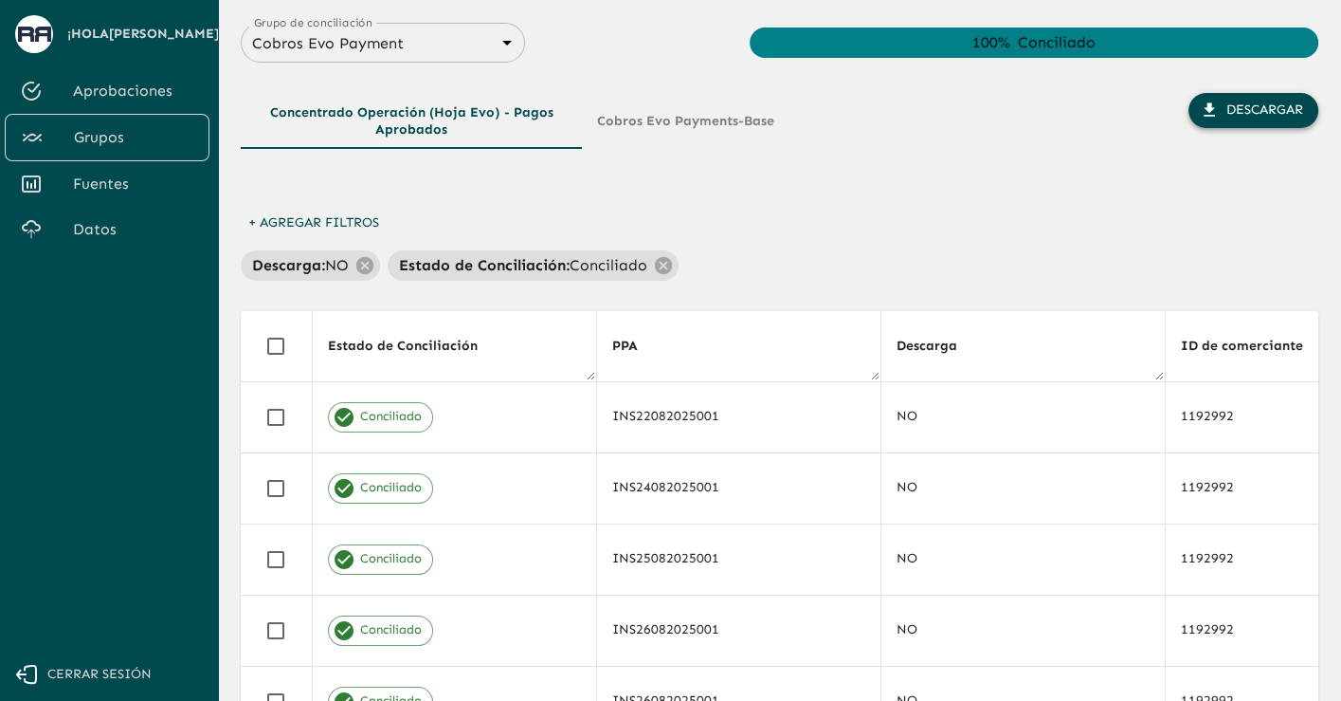
click at [1259, 120] on button "Descargar" at bounding box center [1254, 110] width 130 height 35
